Goal: Find specific page/section: Locate a particular part of the current website

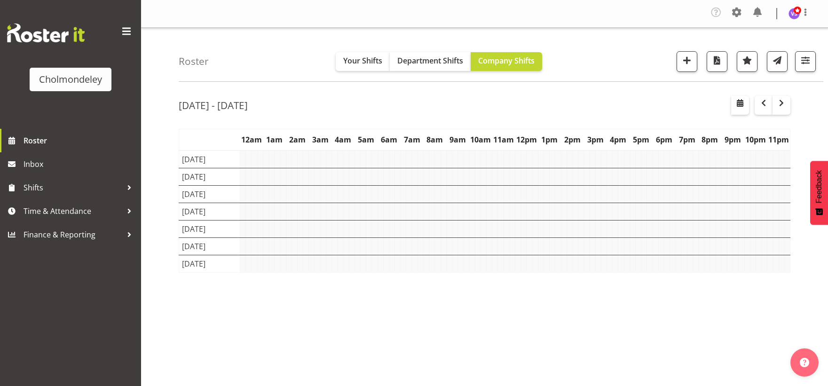
scroll to position [79, 0]
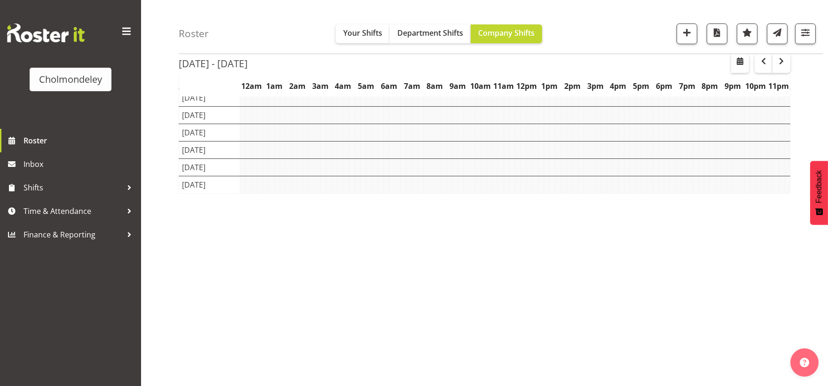
click at [783, 58] on span "button" at bounding box center [781, 60] width 11 height 11
click at [783, 61] on span "button" at bounding box center [781, 60] width 11 height 11
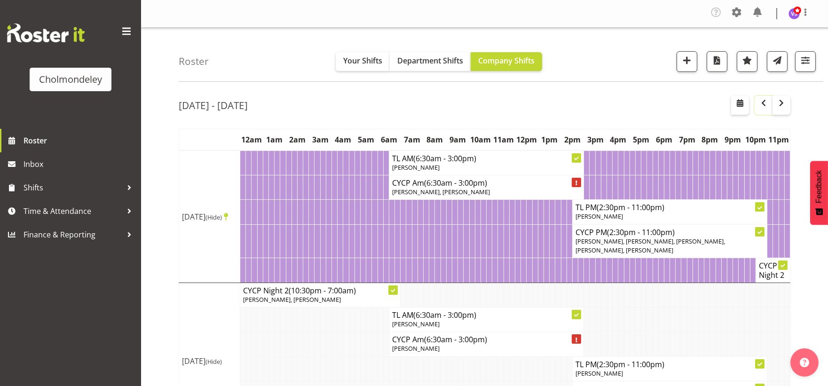
click at [763, 102] on span "button" at bounding box center [763, 102] width 11 height 11
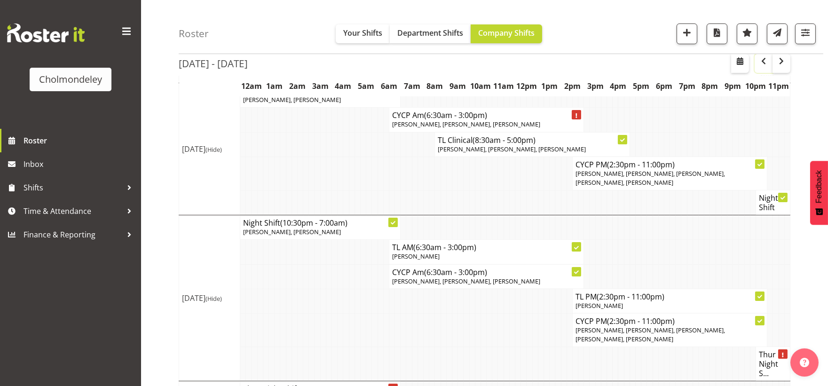
scroll to position [655, 0]
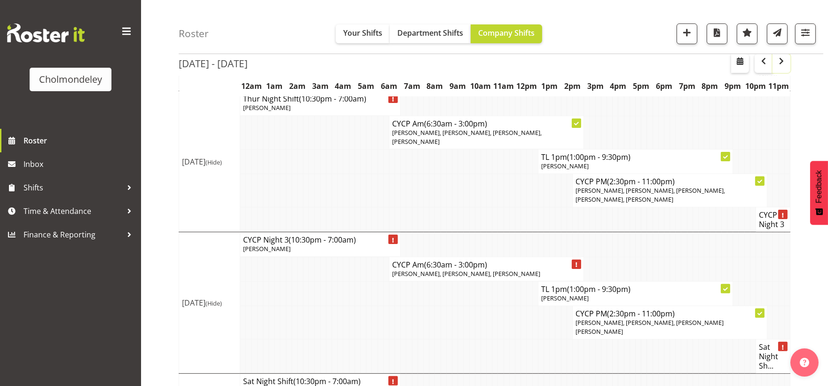
click at [782, 66] on span "button" at bounding box center [781, 60] width 11 height 11
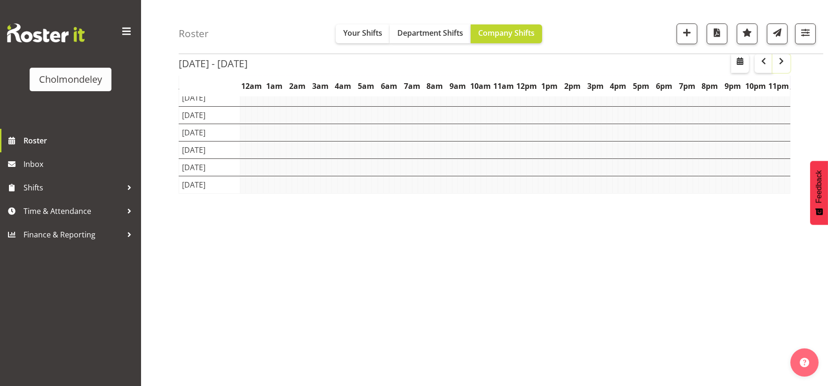
scroll to position [79, 0]
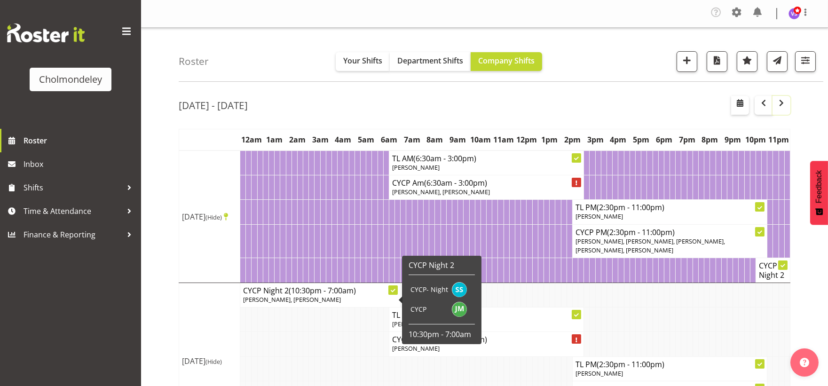
click at [780, 109] on span "button" at bounding box center [781, 102] width 11 height 11
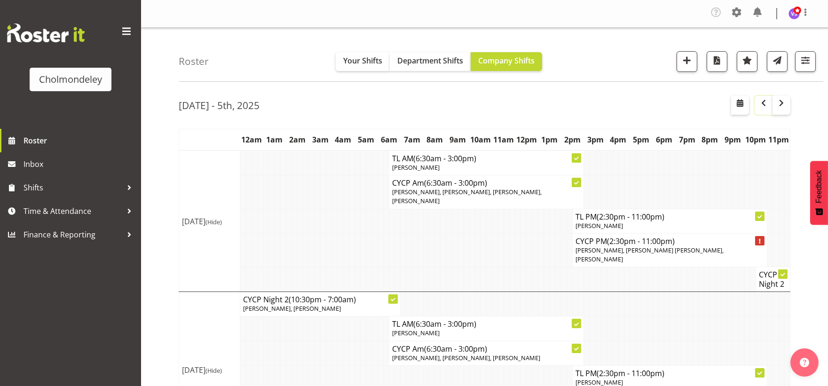
click at [765, 107] on span "button" at bounding box center [763, 102] width 11 height 11
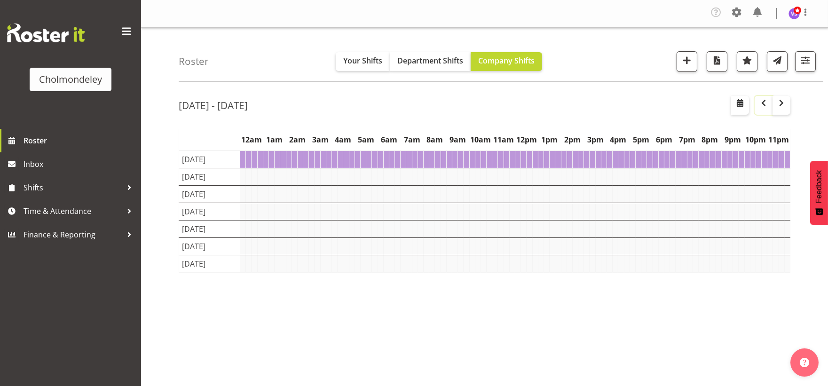
click at [765, 107] on span "button" at bounding box center [763, 102] width 11 height 11
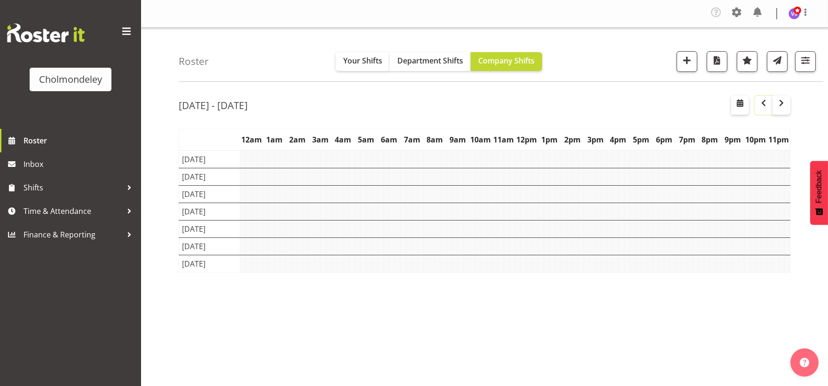
click at [765, 107] on span "button" at bounding box center [763, 102] width 11 height 11
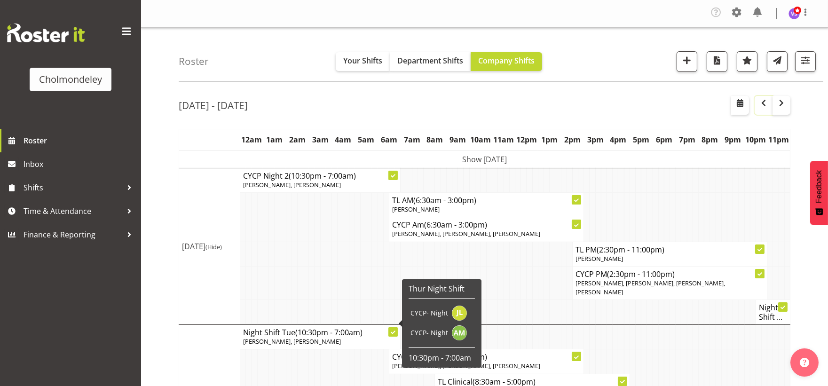
scroll to position [261, 0]
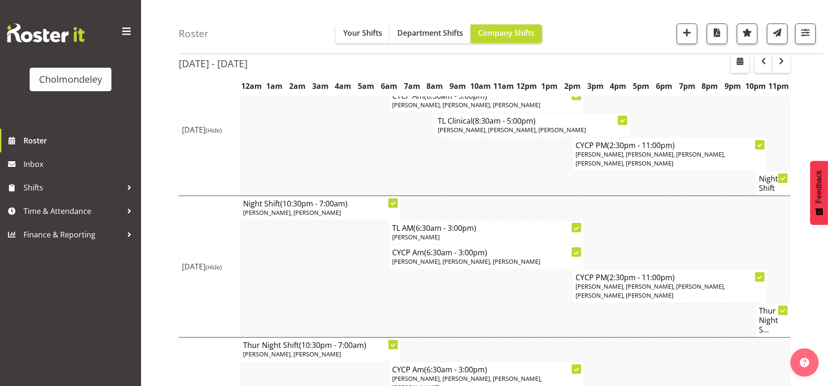
click at [334, 171] on td at bounding box center [335, 183] width 6 height 25
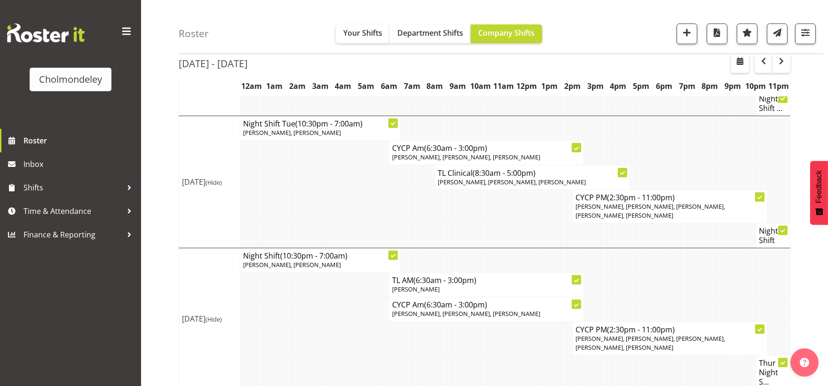
click at [391, 344] on td at bounding box center [392, 338] width 6 height 33
click at [292, 322] on td at bounding box center [295, 338] width 6 height 33
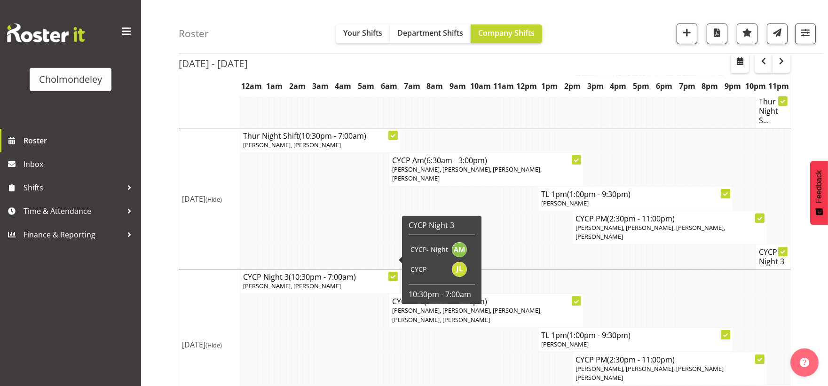
scroll to position [522, 0]
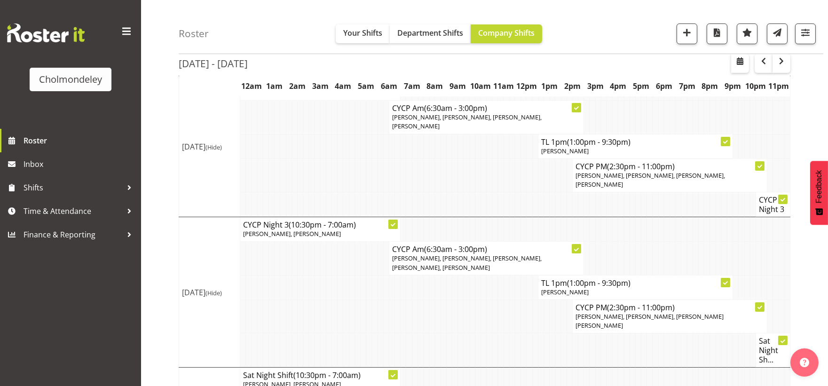
click at [295, 333] on td at bounding box center [295, 350] width 6 height 34
